Goal: Task Accomplishment & Management: Manage account settings

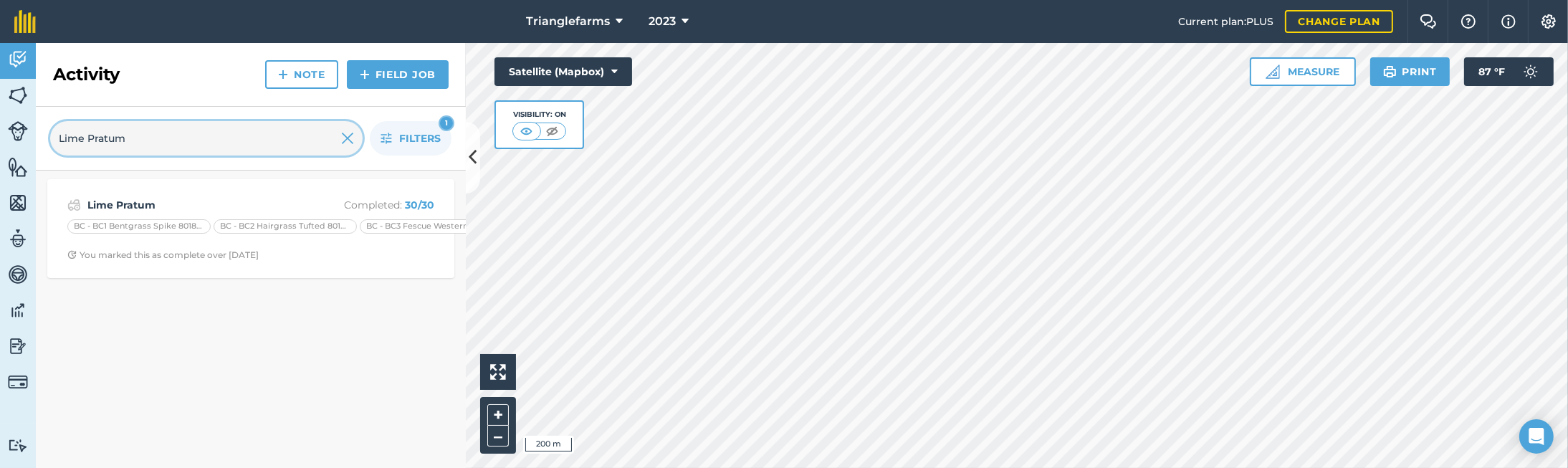
click at [171, 132] on input "Lime Pratum" at bounding box center [206, 139] width 313 height 34
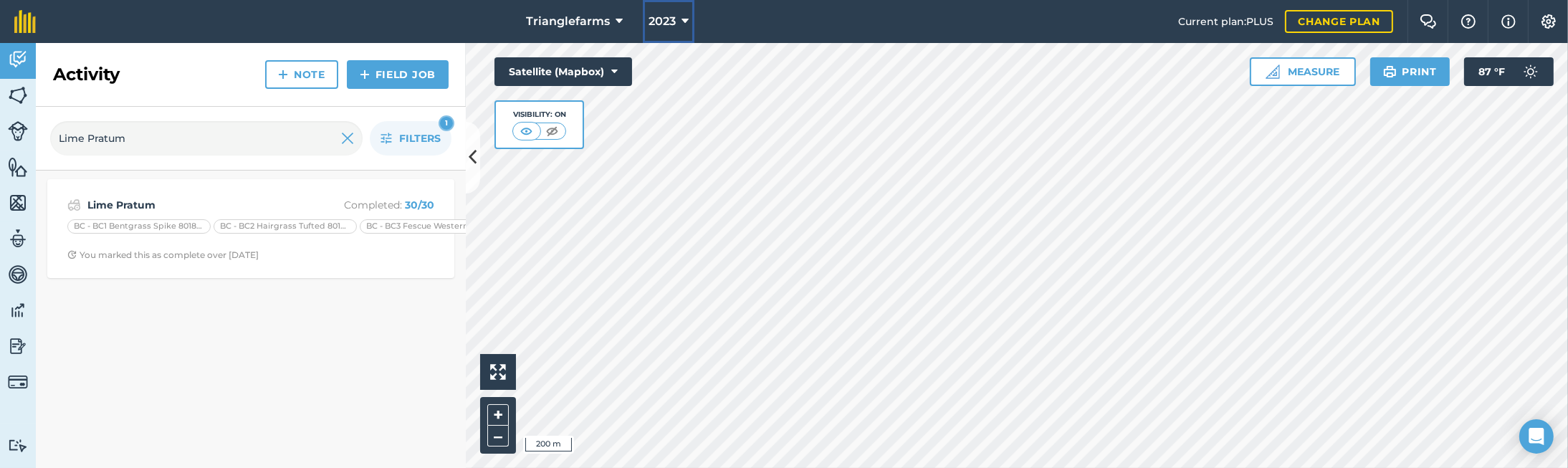
click at [672, 23] on span "2023" at bounding box center [662, 22] width 27 height 17
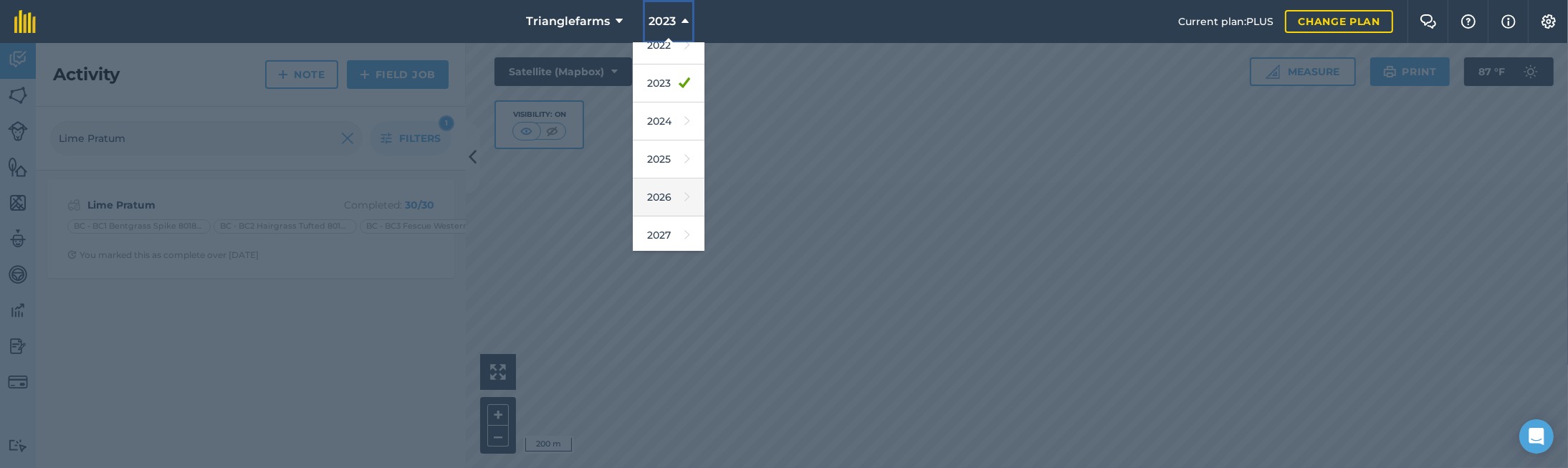
scroll to position [209, 0]
click at [665, 194] on link "2026" at bounding box center [668, 195] width 72 height 38
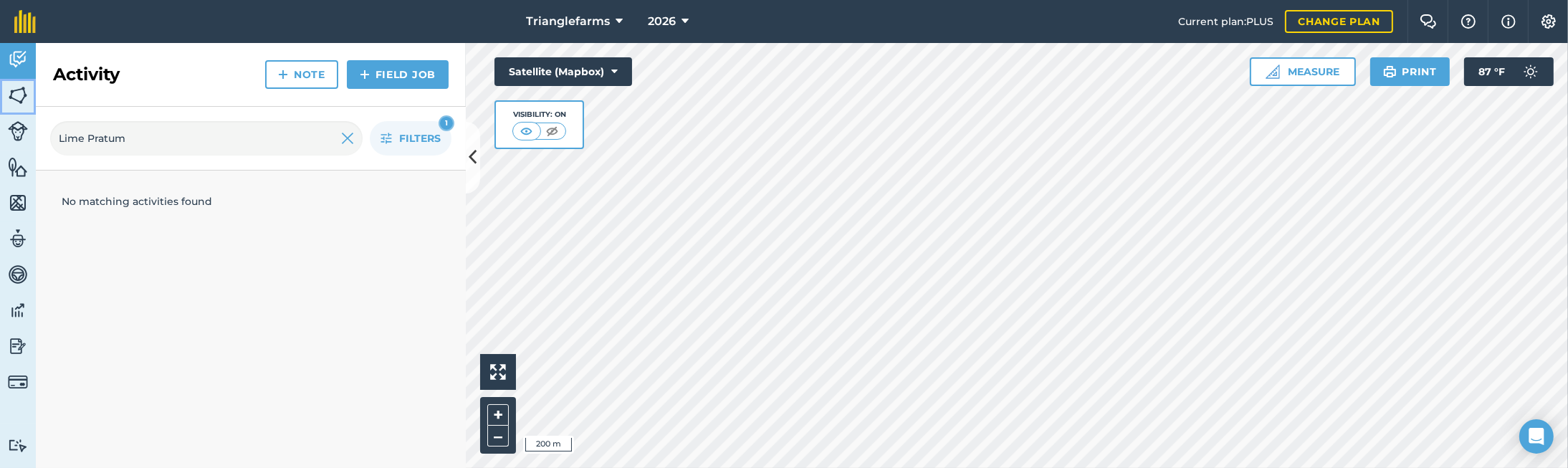
click at [12, 93] on img at bounding box center [18, 96] width 20 height 22
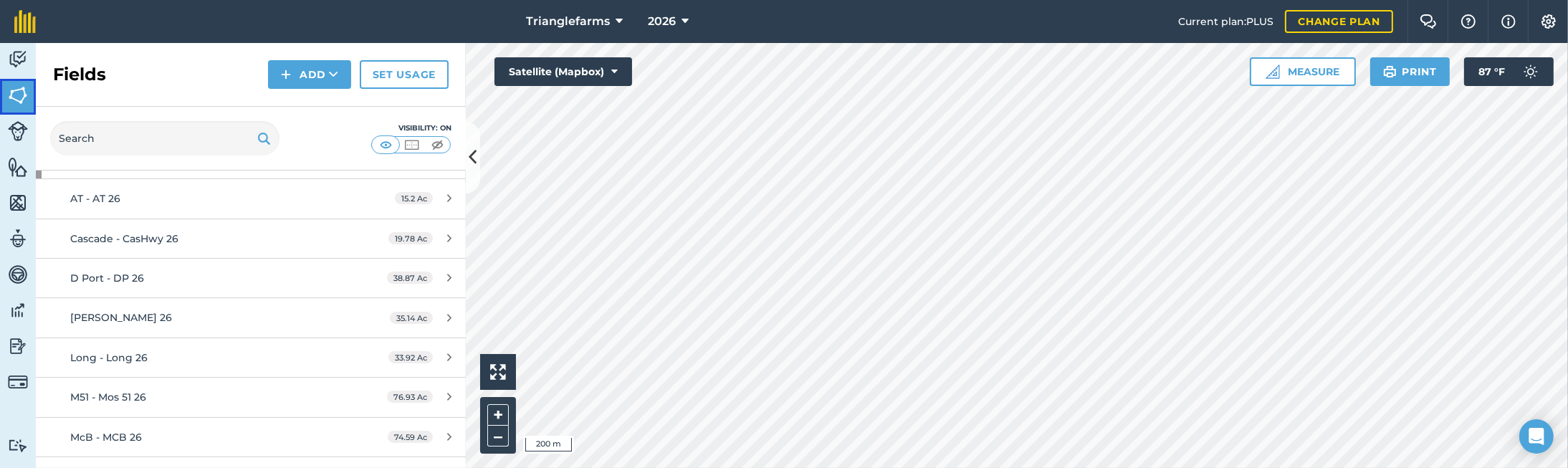
scroll to position [130, 0]
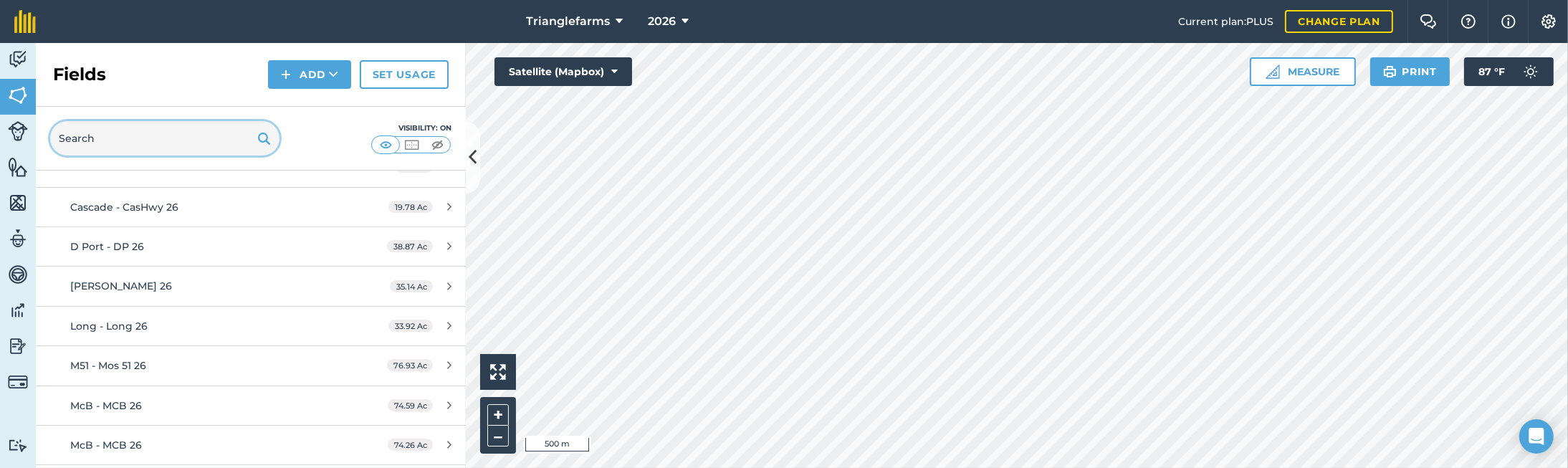
click at [112, 128] on input "text" at bounding box center [164, 139] width 230 height 34
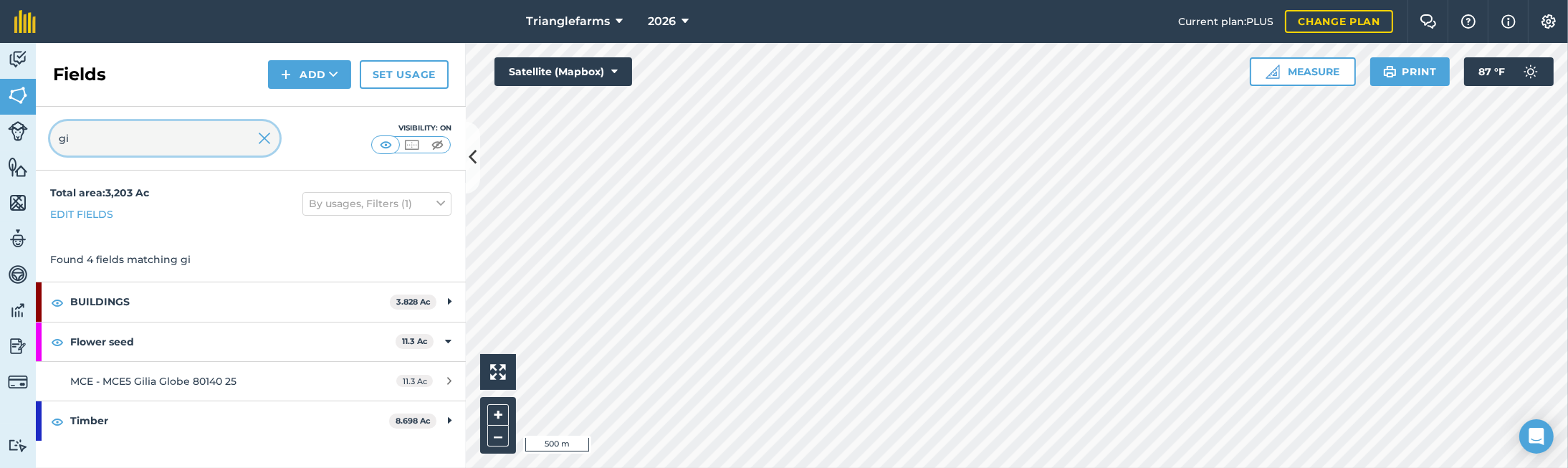
scroll to position [0, 0]
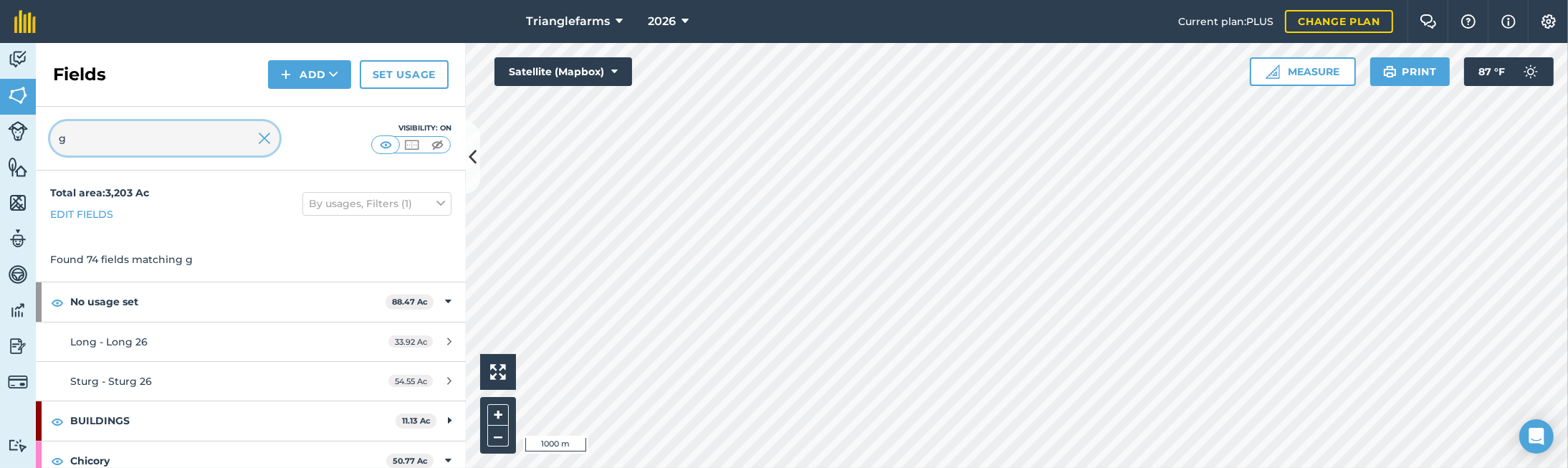
type input "g"
click at [657, 21] on span "2026" at bounding box center [662, 22] width 28 height 17
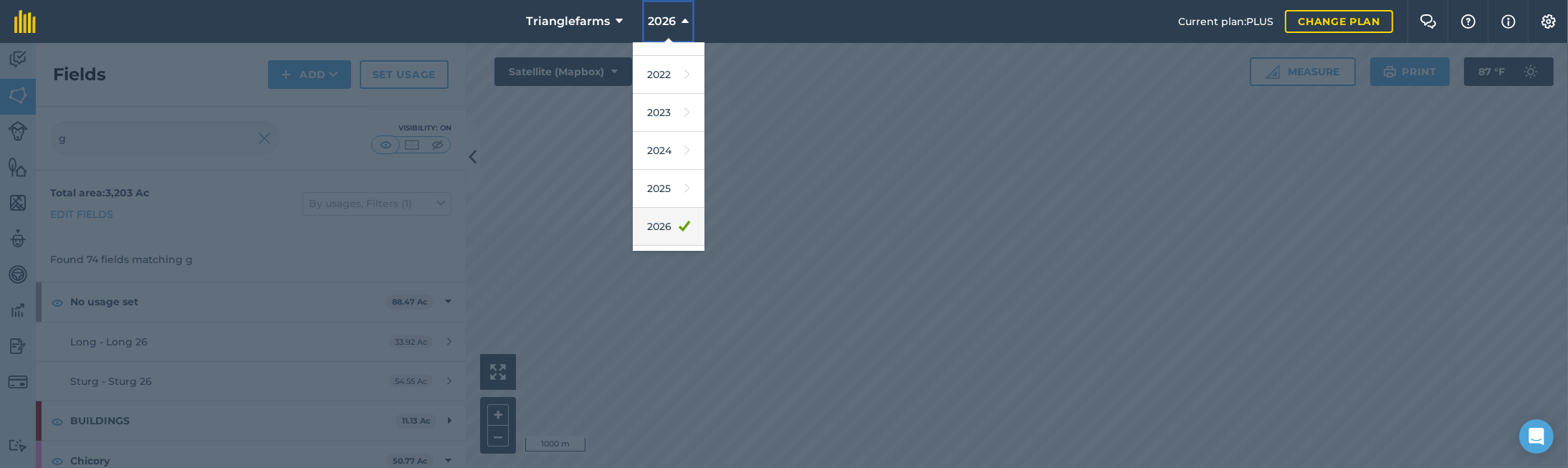
scroll to position [195, 0]
click at [665, 170] on link "2025" at bounding box center [668, 171] width 72 height 38
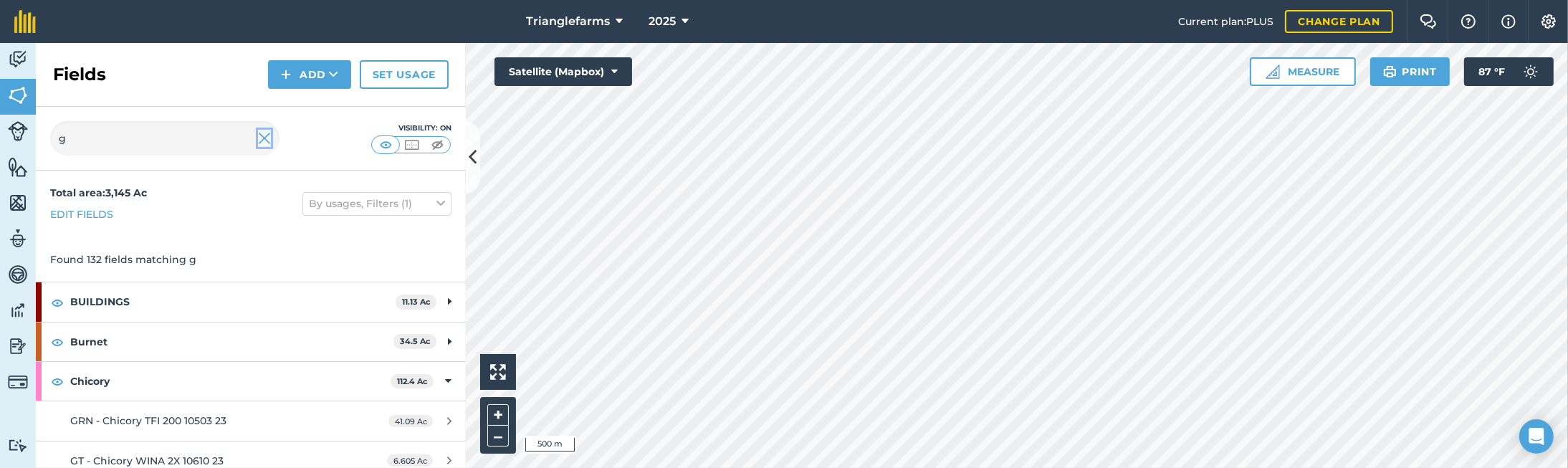
click at [266, 138] on img at bounding box center [265, 139] width 13 height 17
